Goal: Task Accomplishment & Management: Use online tool/utility

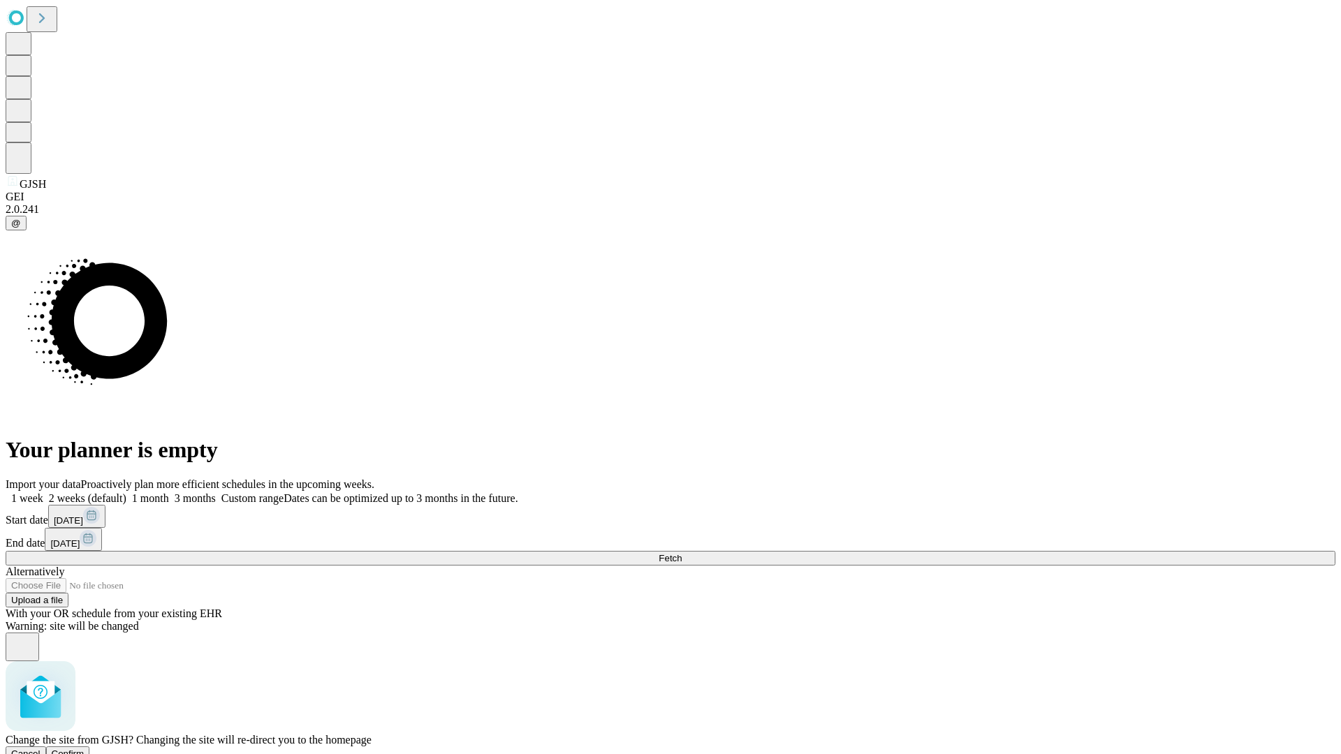
click at [84, 749] on span "Confirm" at bounding box center [68, 754] width 33 height 10
click at [43, 492] on label "1 week" at bounding box center [25, 498] width 38 height 12
click at [682, 553] on span "Fetch" at bounding box center [670, 558] width 23 height 10
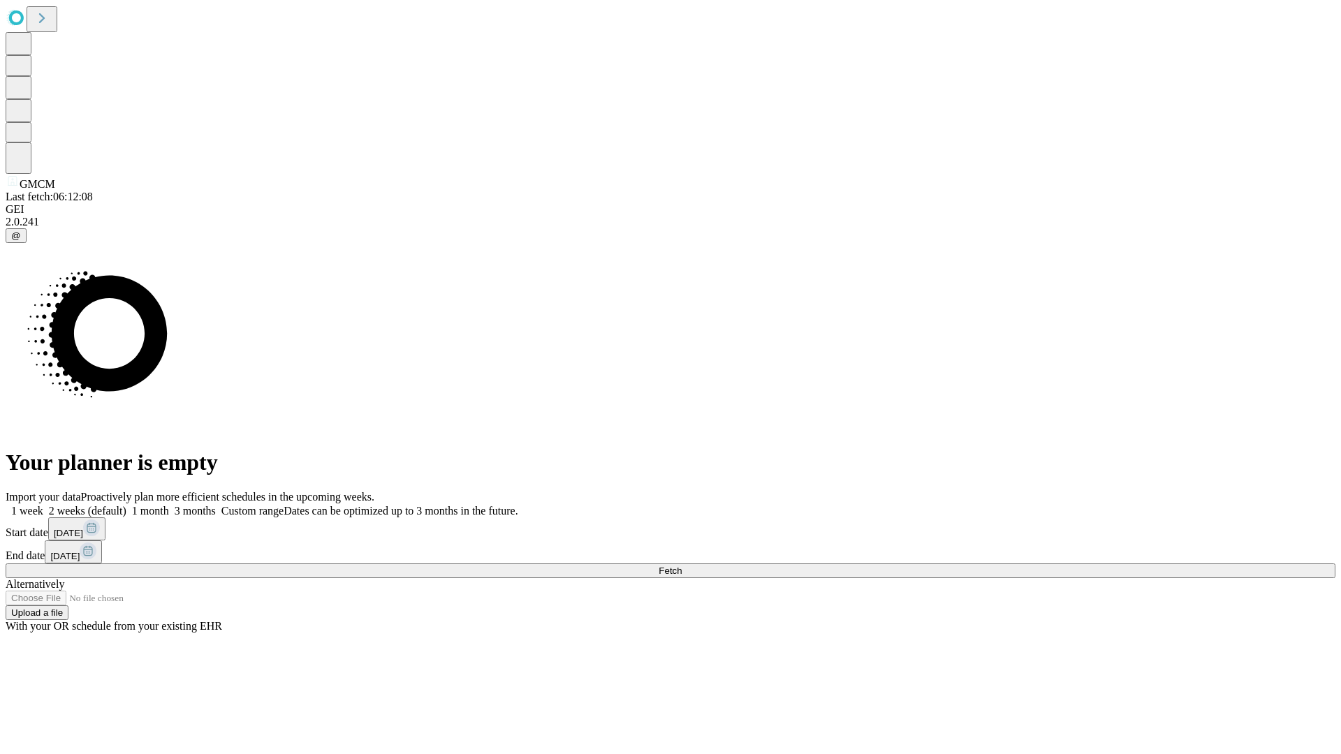
click at [682, 566] on span "Fetch" at bounding box center [670, 571] width 23 height 10
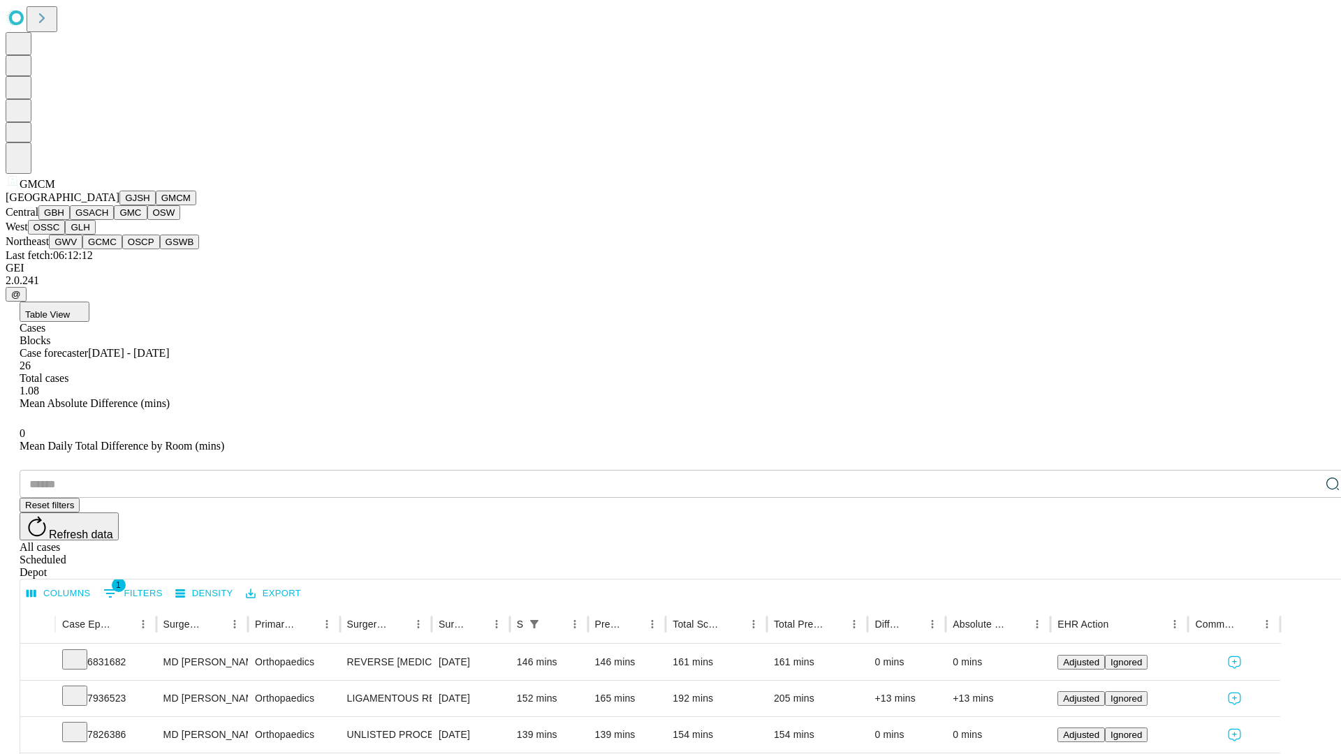
click at [70, 220] on button "GBH" at bounding box center [53, 212] width 31 height 15
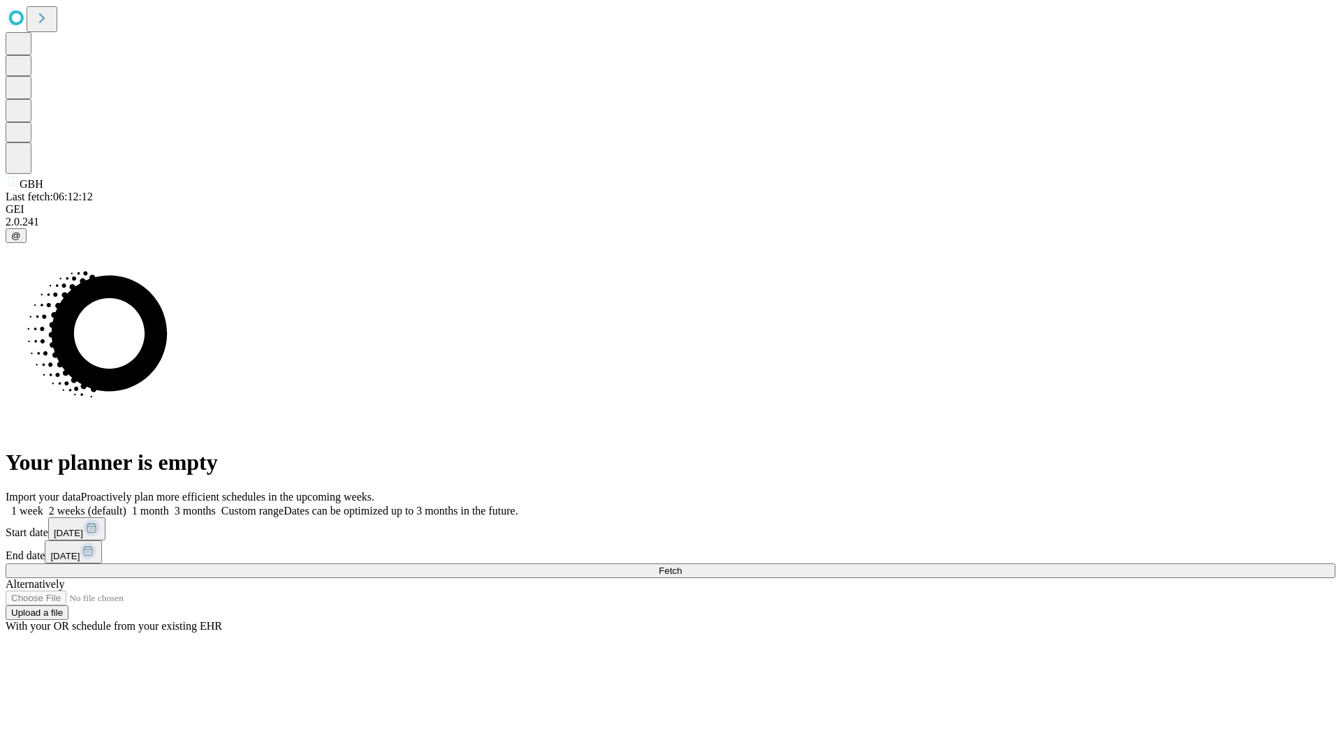
click at [43, 505] on label "1 week" at bounding box center [25, 511] width 38 height 12
click at [682, 566] on span "Fetch" at bounding box center [670, 571] width 23 height 10
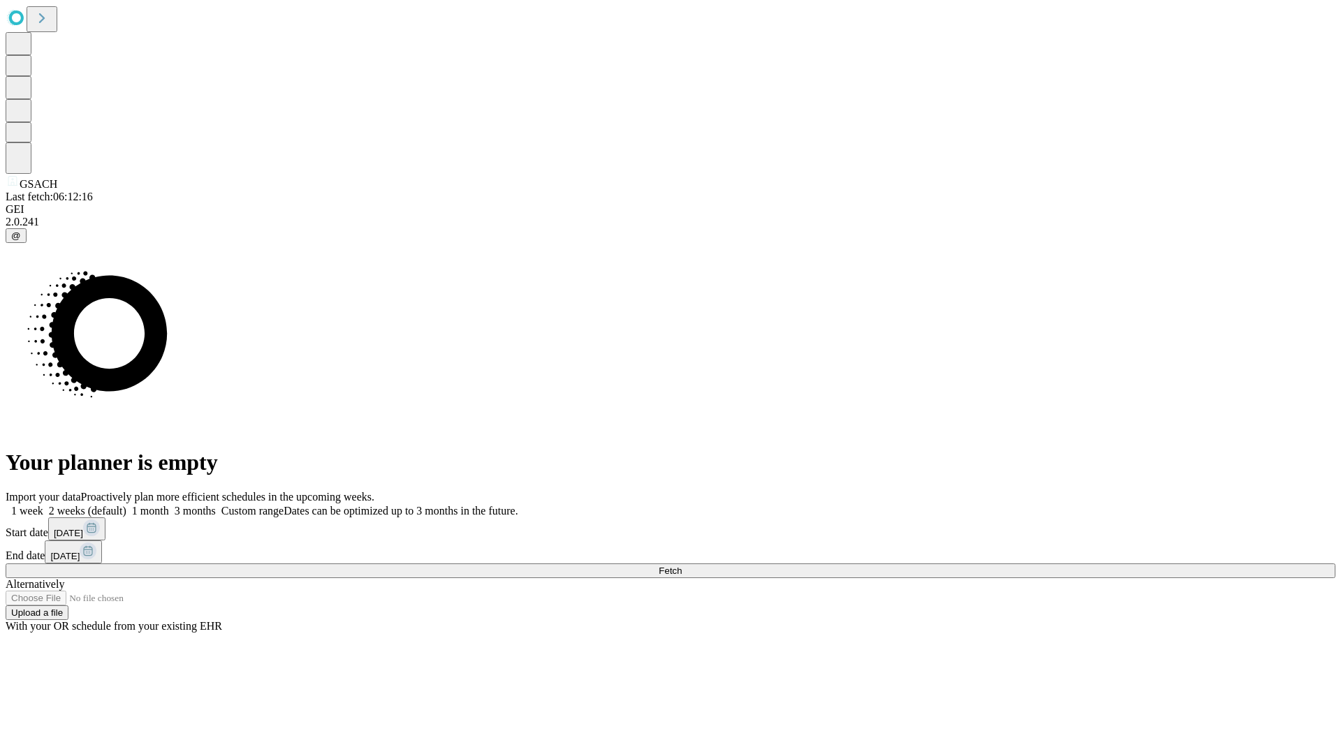
click at [43, 505] on label "1 week" at bounding box center [25, 511] width 38 height 12
click at [682, 566] on span "Fetch" at bounding box center [670, 571] width 23 height 10
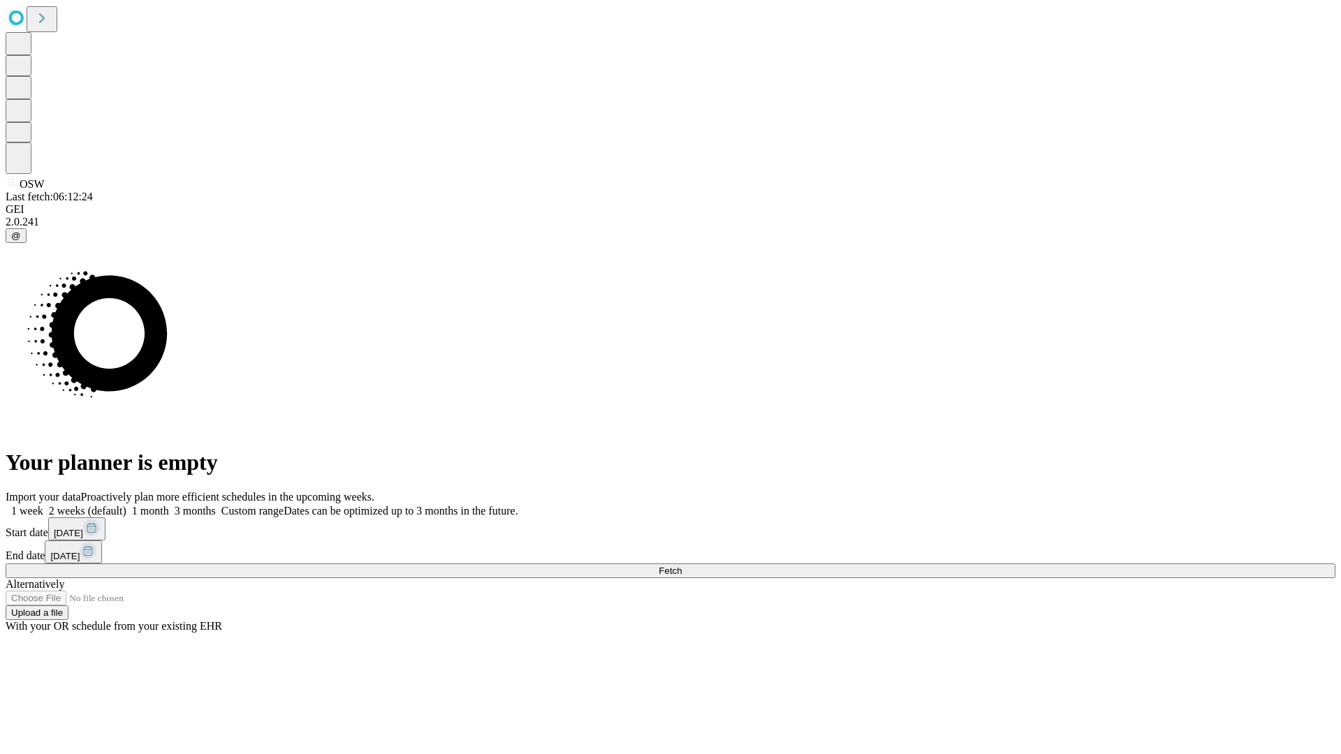
click at [43, 505] on label "1 week" at bounding box center [25, 511] width 38 height 12
click at [682, 566] on span "Fetch" at bounding box center [670, 571] width 23 height 10
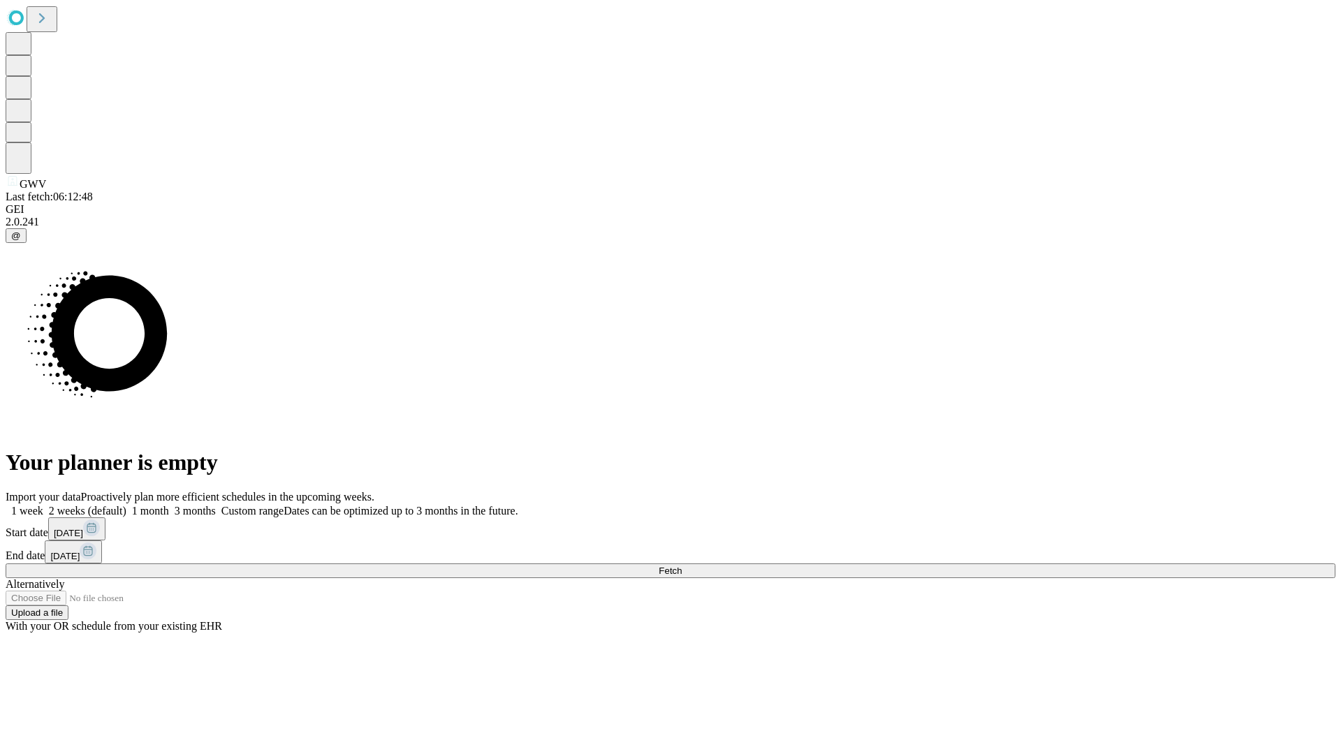
click at [43, 505] on label "1 week" at bounding box center [25, 511] width 38 height 12
click at [682, 566] on span "Fetch" at bounding box center [670, 571] width 23 height 10
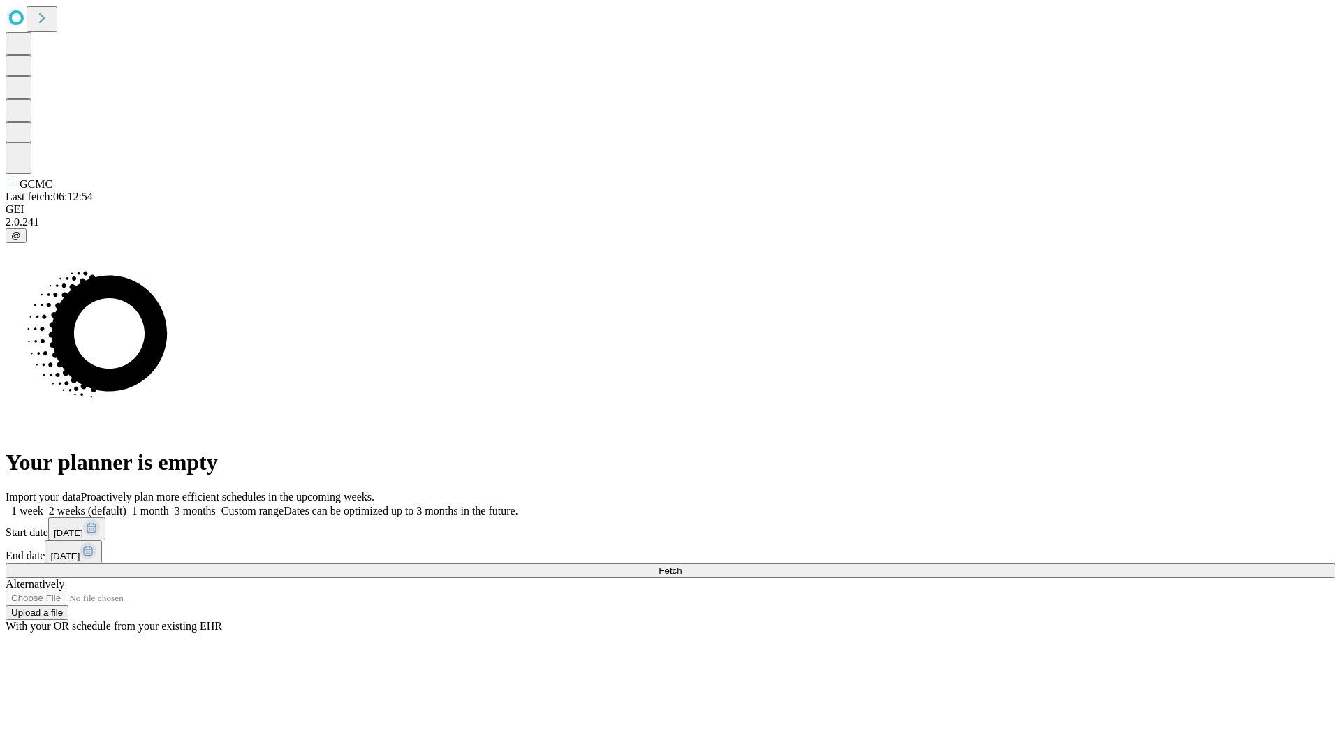
click at [43, 505] on label "1 week" at bounding box center [25, 511] width 38 height 12
click at [682, 566] on span "Fetch" at bounding box center [670, 571] width 23 height 10
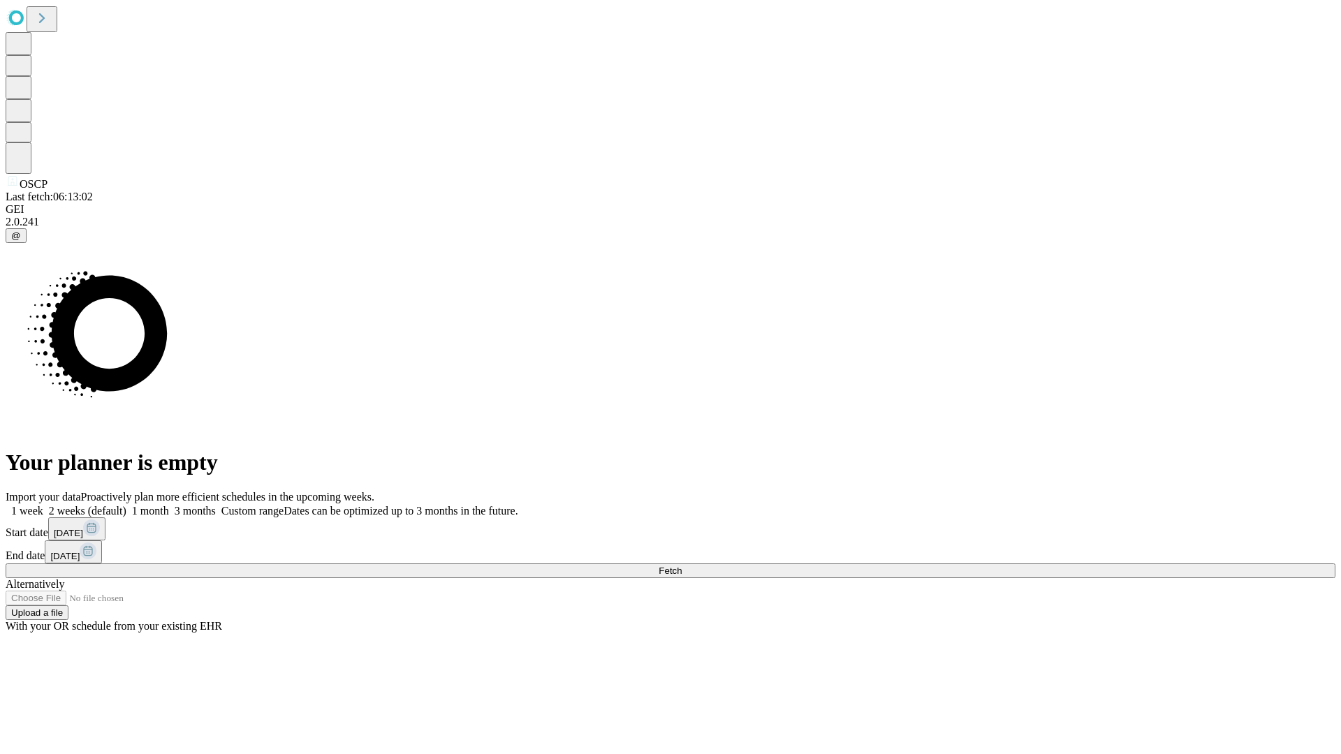
click at [43, 505] on label "1 week" at bounding box center [25, 511] width 38 height 12
click at [682, 566] on span "Fetch" at bounding box center [670, 571] width 23 height 10
